Goal: Task Accomplishment & Management: Manage account settings

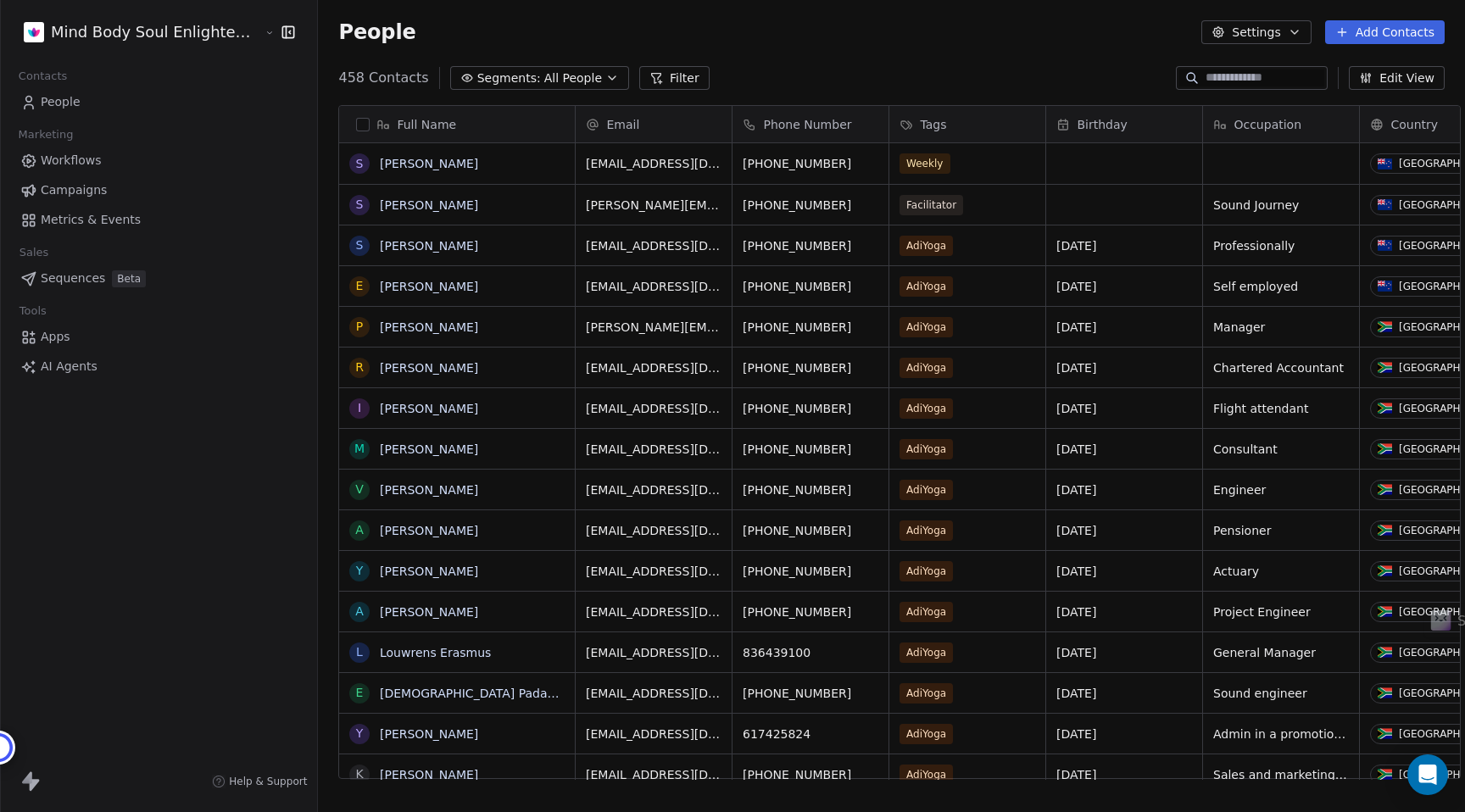
scroll to position [1, 1]
